Goal: Navigation & Orientation: Go to known website

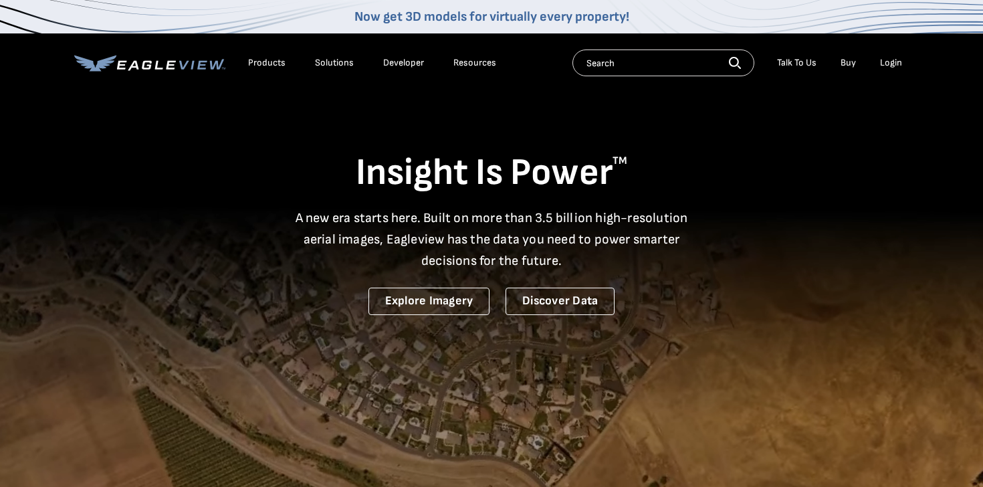
click at [535, 13] on link "Now get 3D models for virtually every property!" at bounding box center [491, 17] width 275 height 16
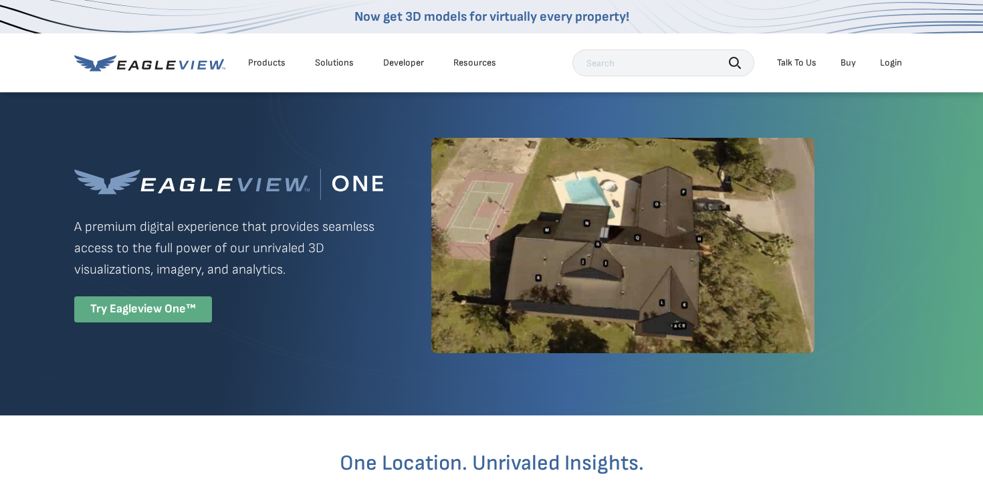
click at [156, 311] on div "Try Eagleview One™" at bounding box center [143, 309] width 138 height 26
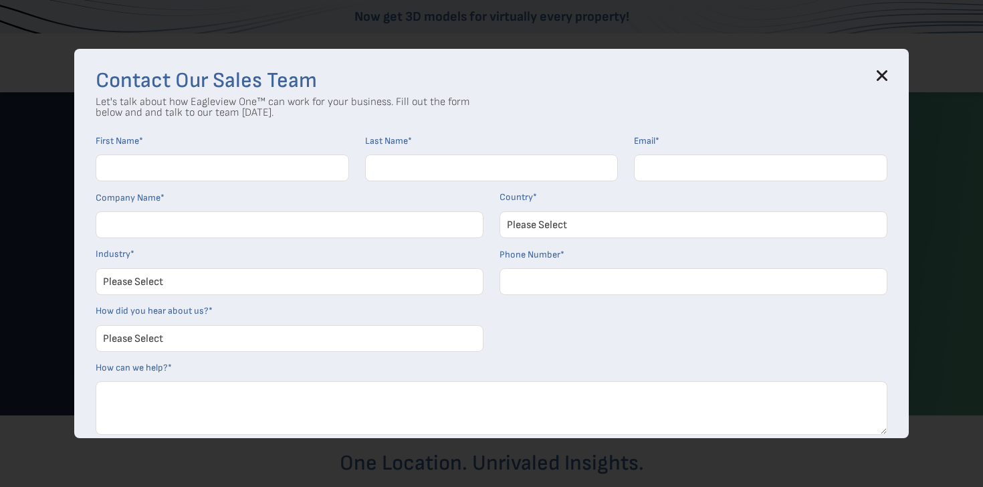
click at [882, 75] on icon at bounding box center [882, 75] width 9 height 9
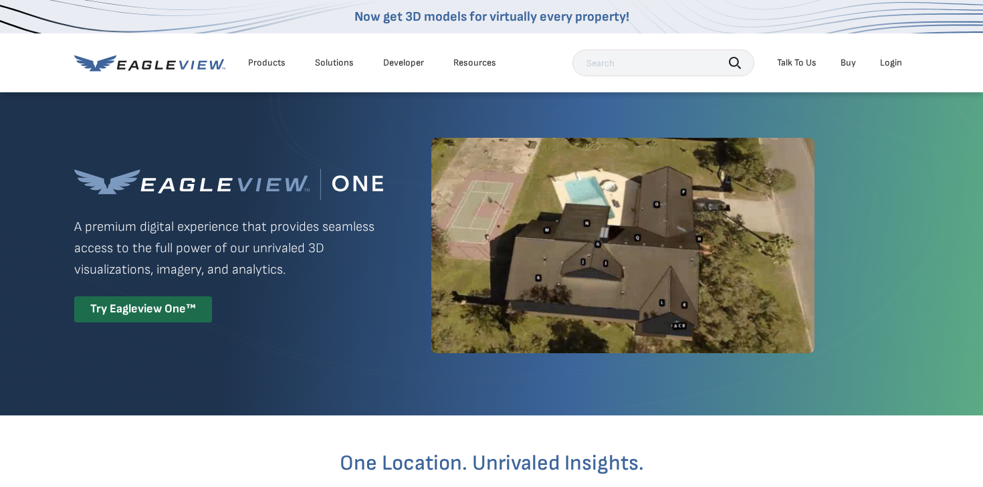
click at [888, 64] on div "Login" at bounding box center [891, 63] width 22 height 12
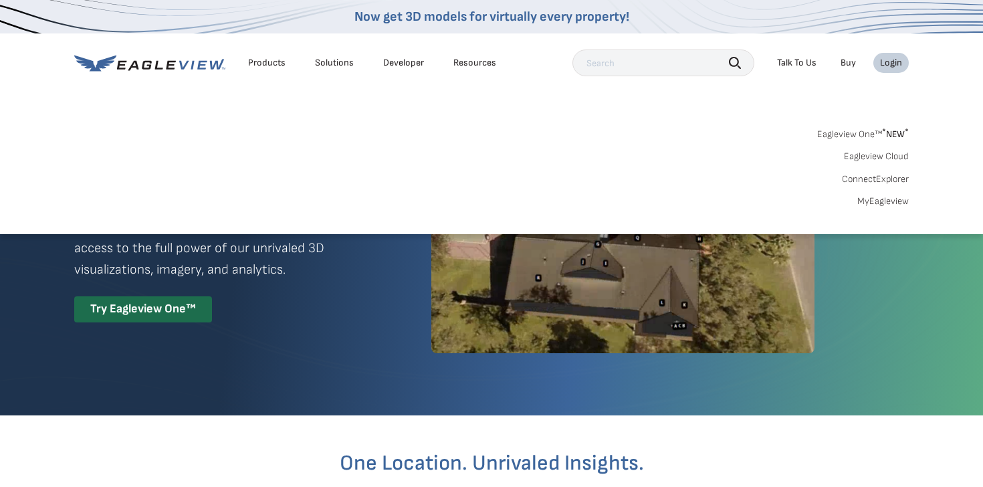
click at [894, 204] on link "MyEagleview" at bounding box center [882, 201] width 51 height 12
